Goal: Task Accomplishment & Management: Manage account settings

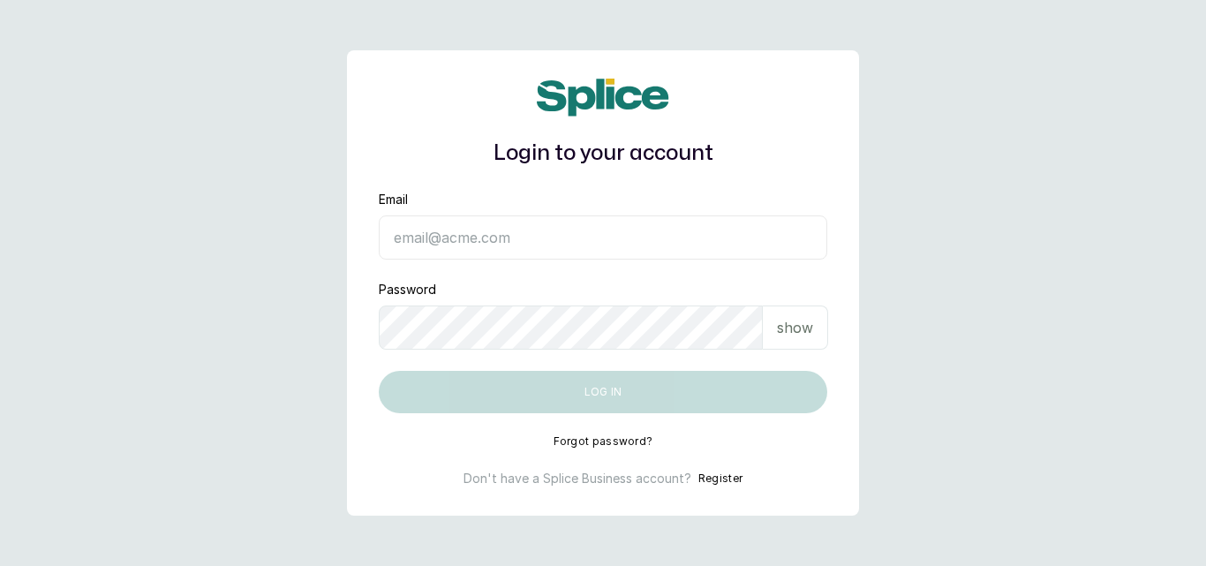
type input "[EMAIL_ADDRESS][DOMAIN_NAME]"
click at [523, 400] on button "Log in" at bounding box center [603, 392] width 449 height 42
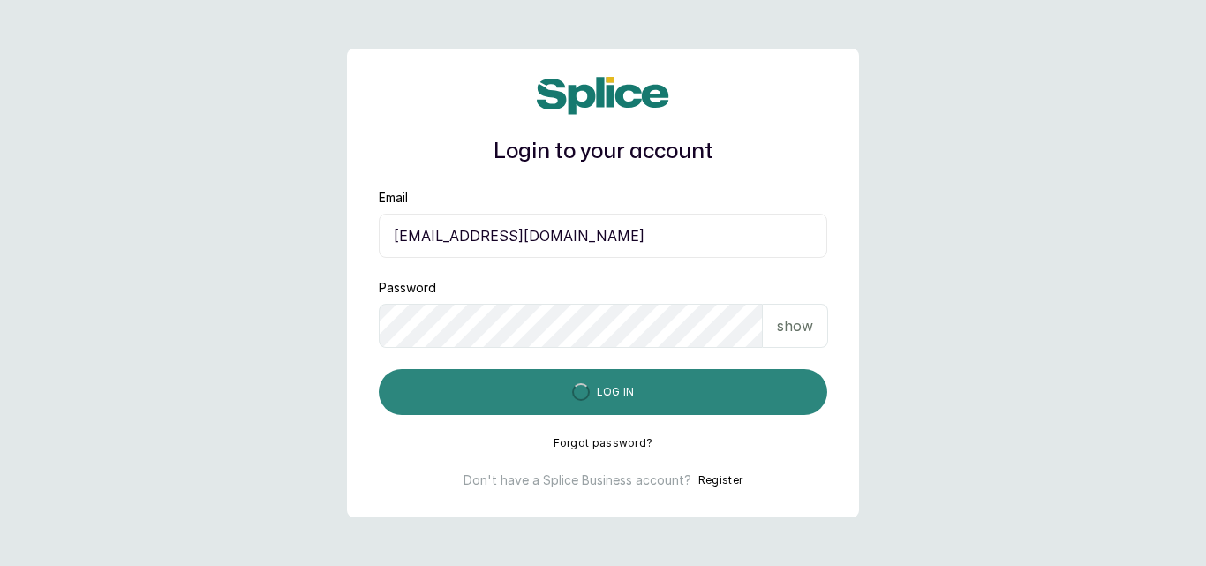
click at [523, 400] on button "Log in" at bounding box center [603, 392] width 449 height 46
click at [554, 385] on button "Log in" at bounding box center [603, 392] width 449 height 46
